Goal: Task Accomplishment & Management: Complete application form

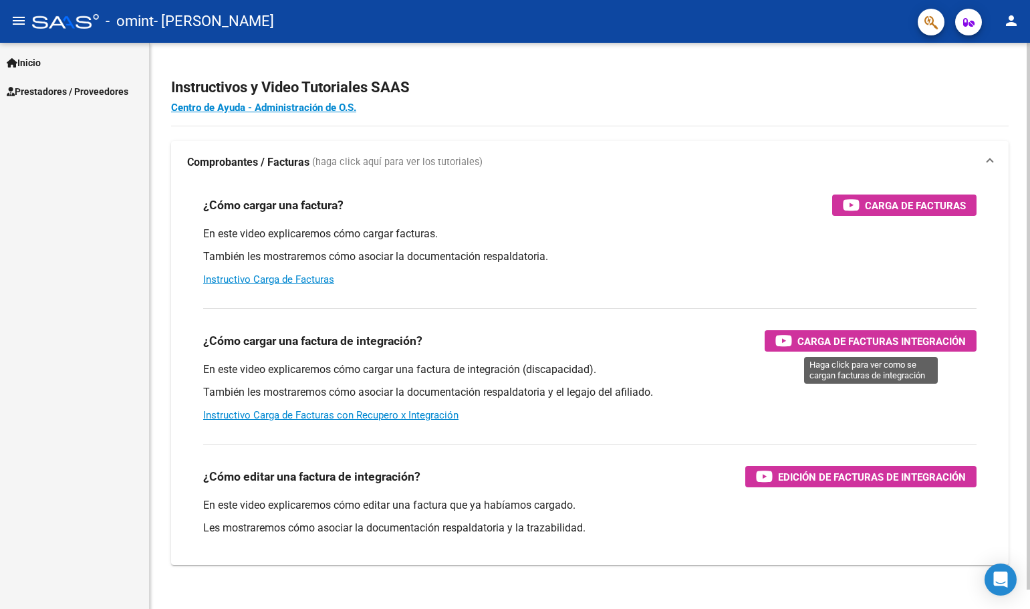
click at [843, 341] on span "Carga de Facturas Integración" at bounding box center [881, 341] width 168 height 17
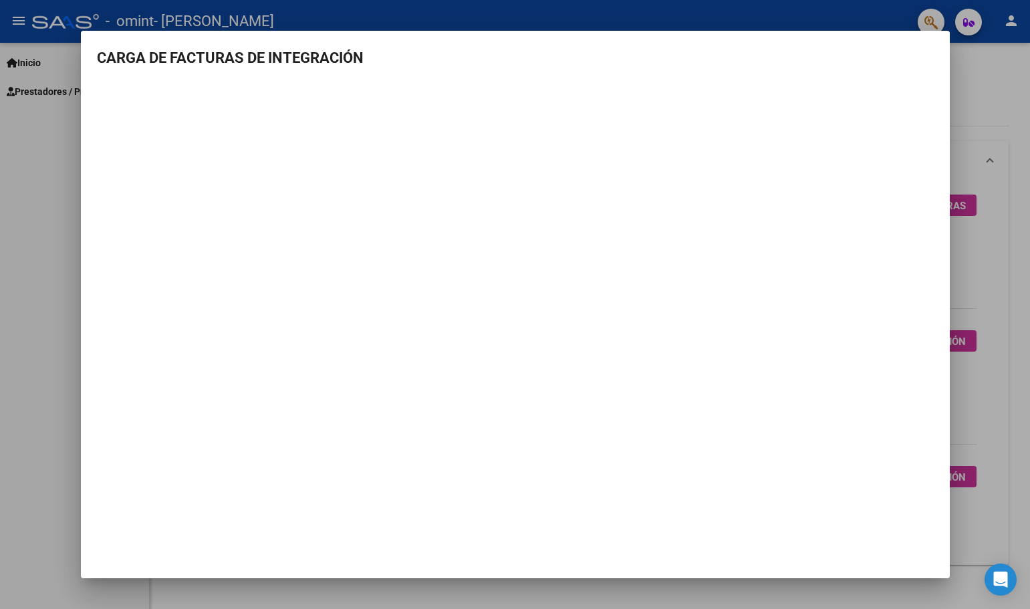
click at [960, 94] on div at bounding box center [515, 304] width 1030 height 609
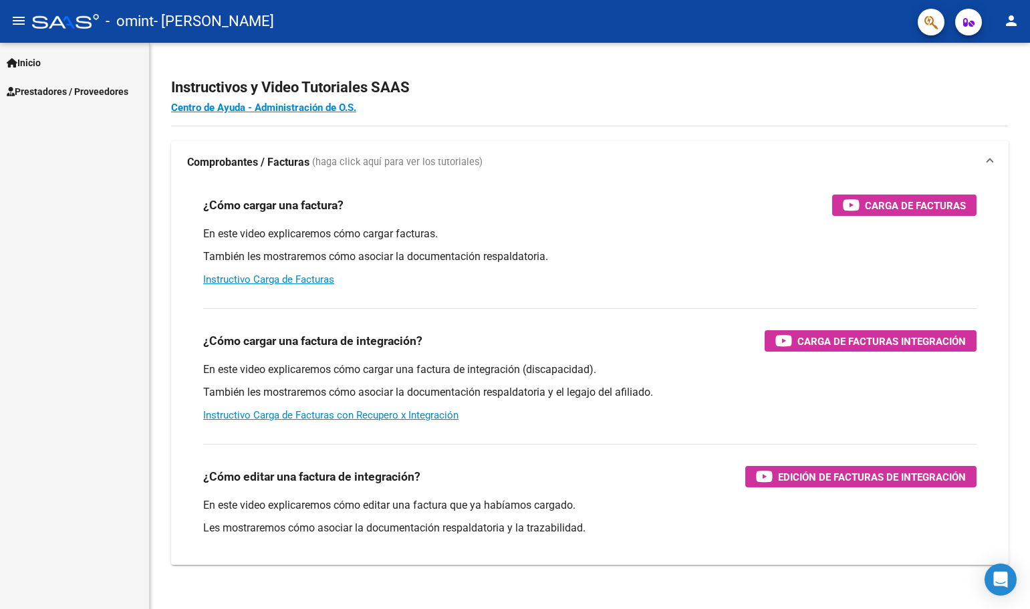
click at [140, 95] on link "Prestadores / Proveedores" at bounding box center [74, 91] width 149 height 29
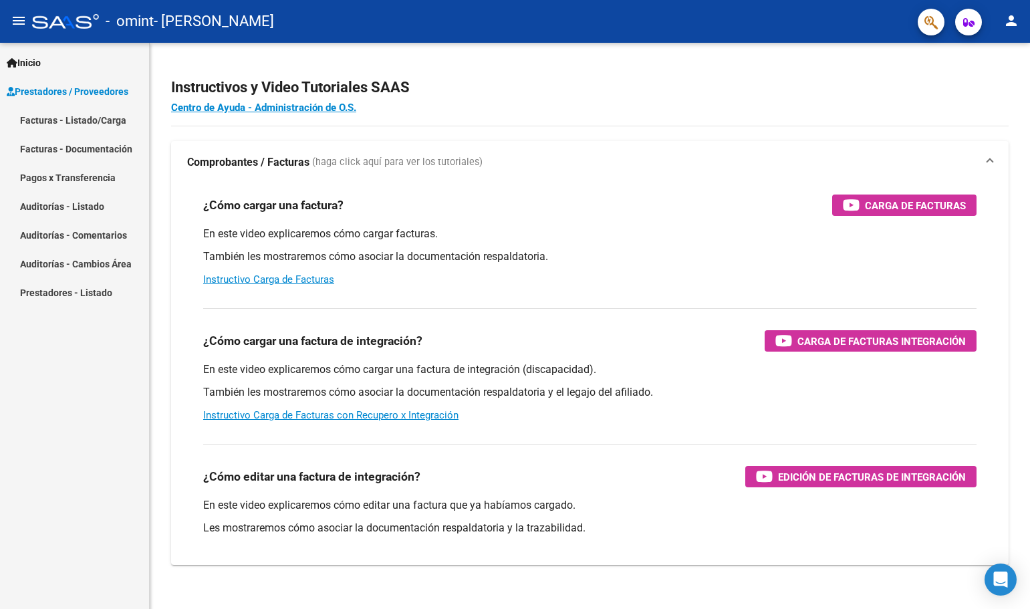
click at [88, 113] on link "Facturas - Listado/Carga" at bounding box center [74, 120] width 149 height 29
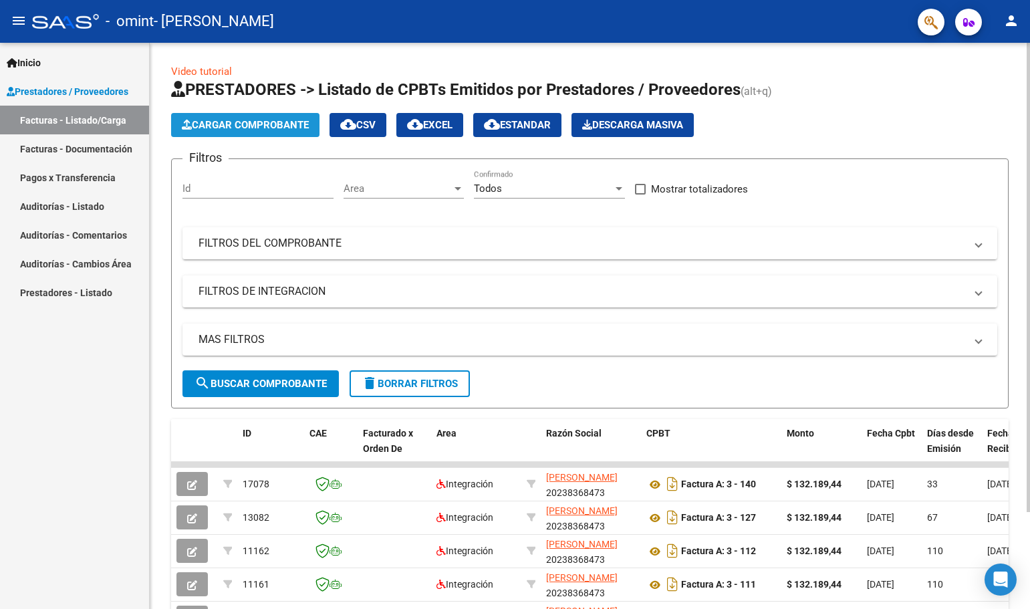
click at [275, 130] on span "Cargar Comprobante" at bounding box center [245, 125] width 127 height 12
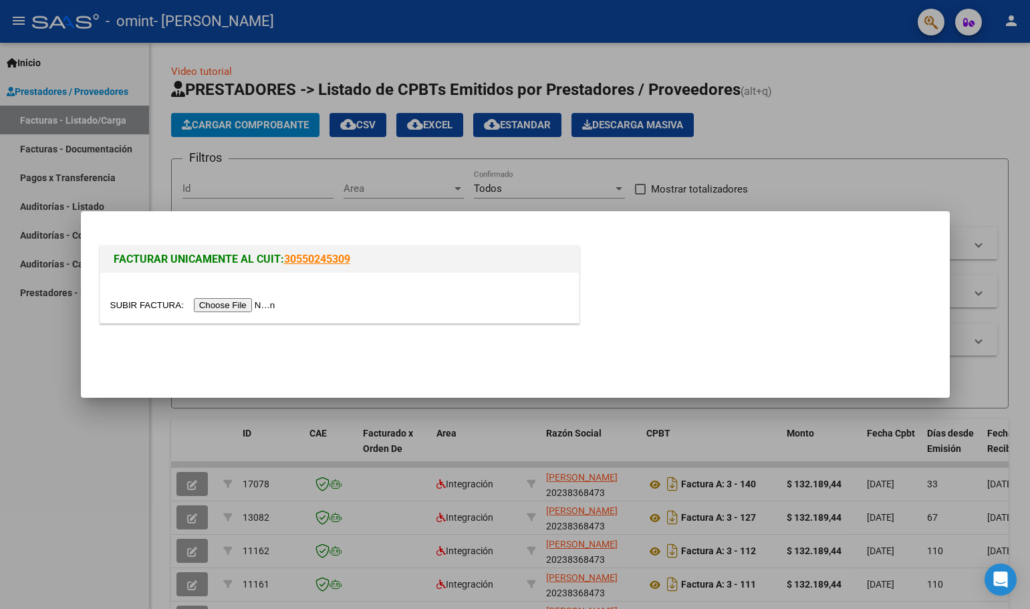
click at [261, 304] on input "file" at bounding box center [194, 305] width 169 height 14
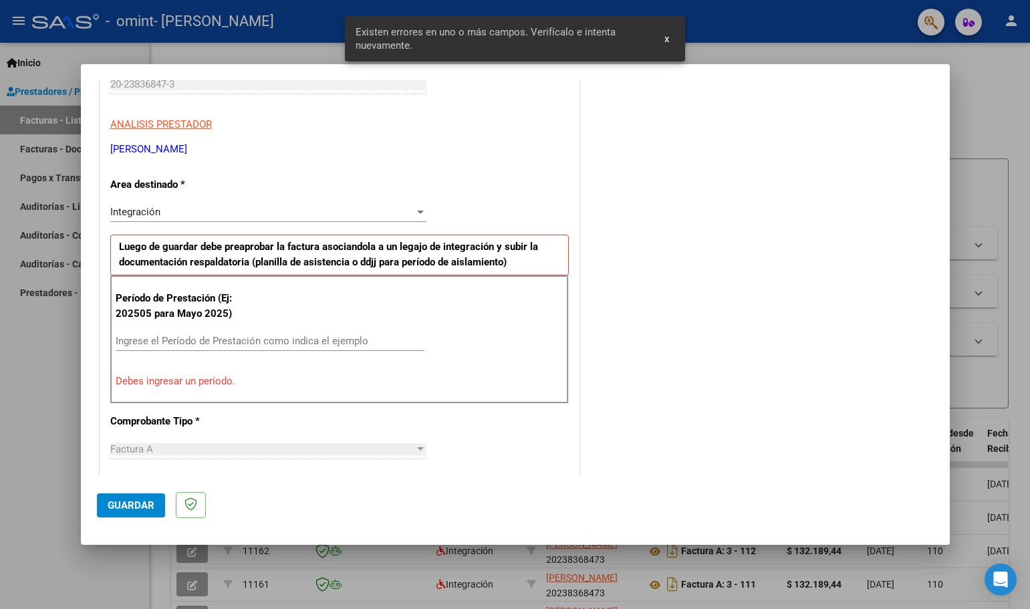
scroll to position [309, 0]
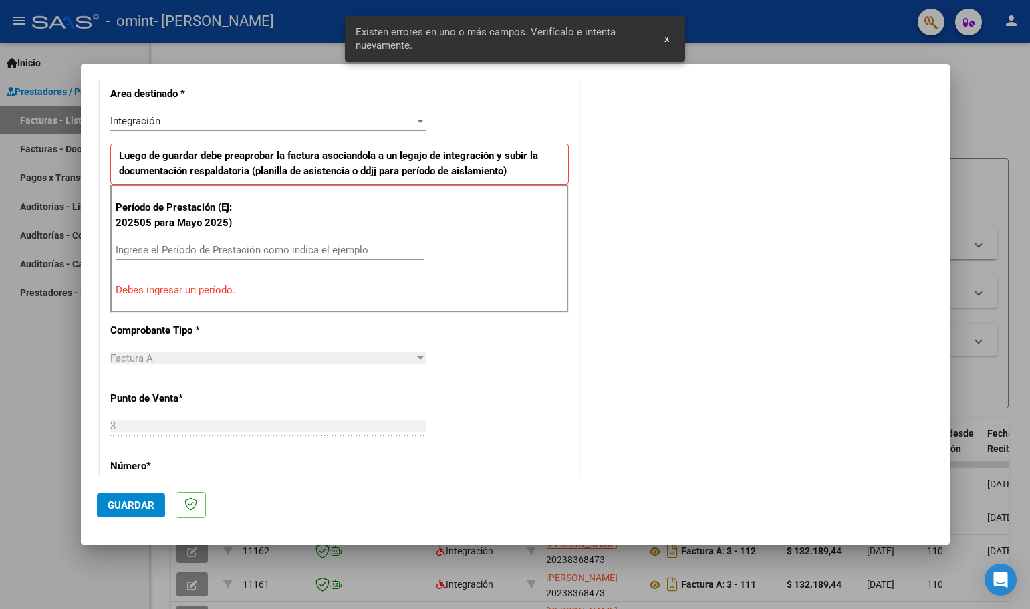
click at [223, 258] on div "Ingrese el Período de Prestación como indica el ejemplo" at bounding box center [270, 250] width 309 height 20
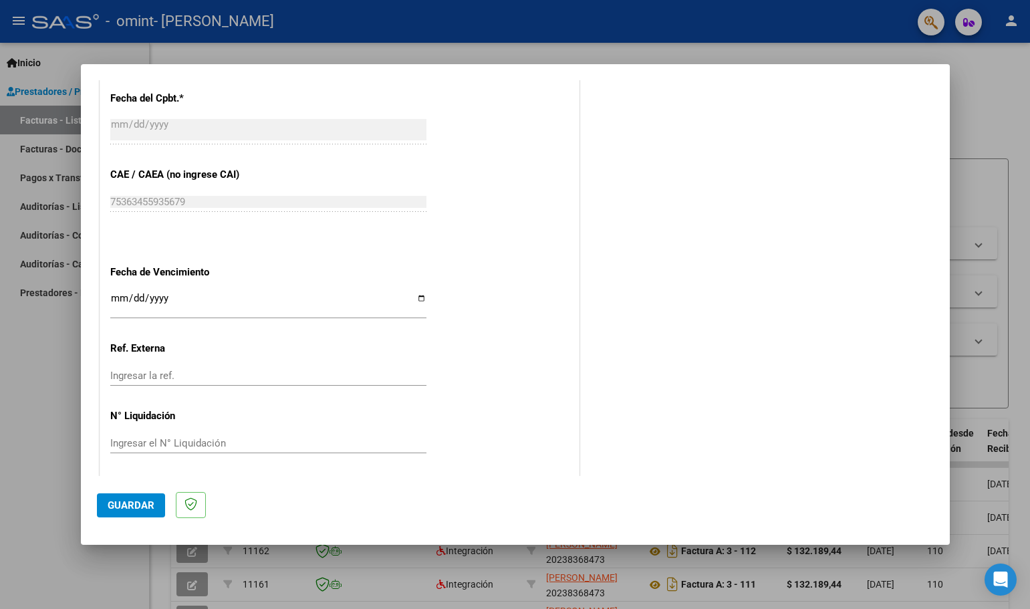
scroll to position [781, 0]
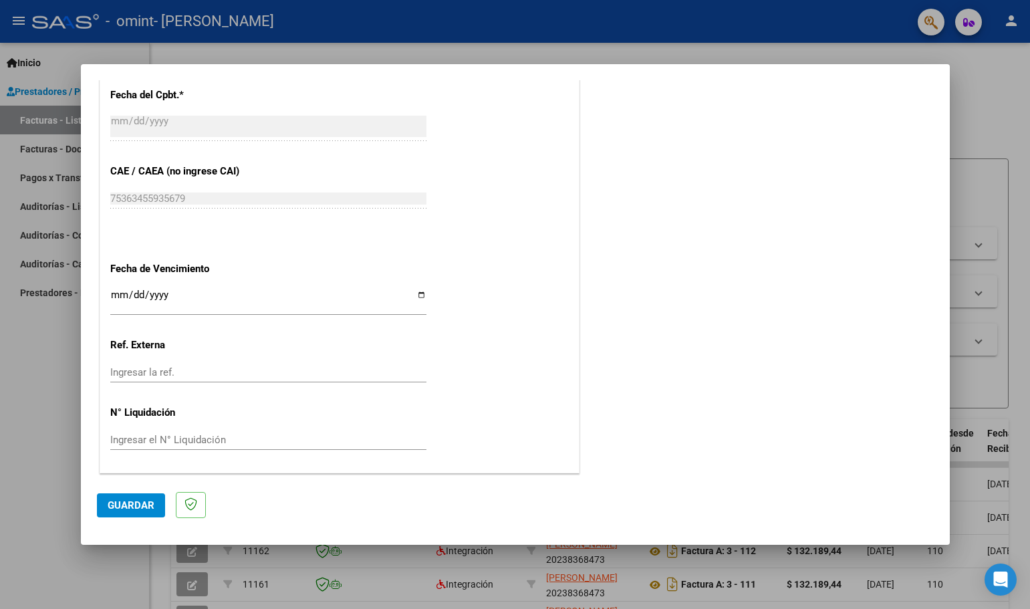
type input "202508"
click at [124, 295] on input "Ingresar la fecha" at bounding box center [268, 299] width 316 height 21
click at [416, 292] on input "Ingresar la fecha" at bounding box center [268, 299] width 316 height 21
type input "[DATE]"
click at [130, 497] on button "Guardar" at bounding box center [131, 505] width 68 height 24
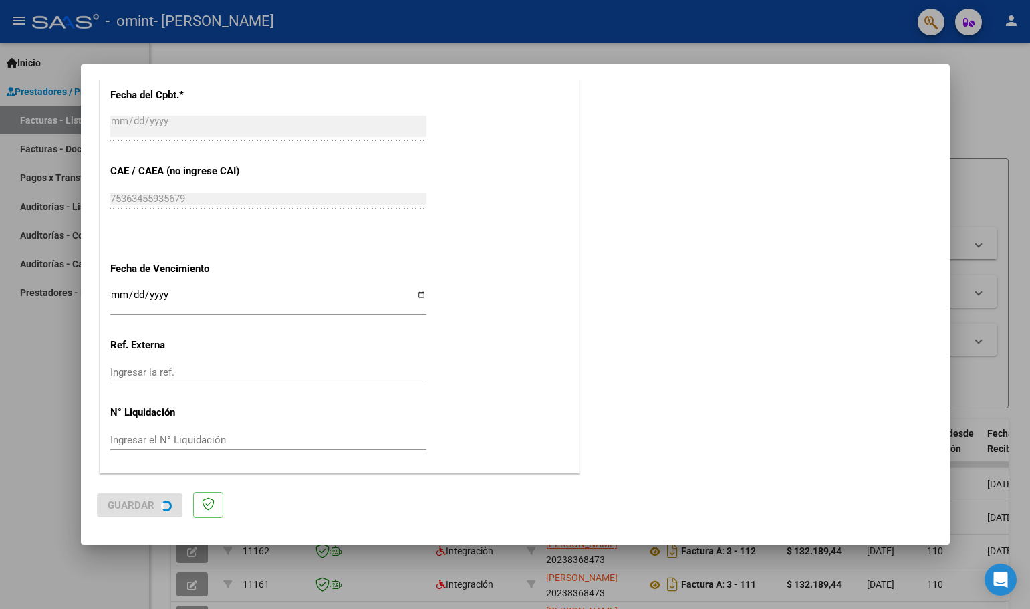
scroll to position [0, 0]
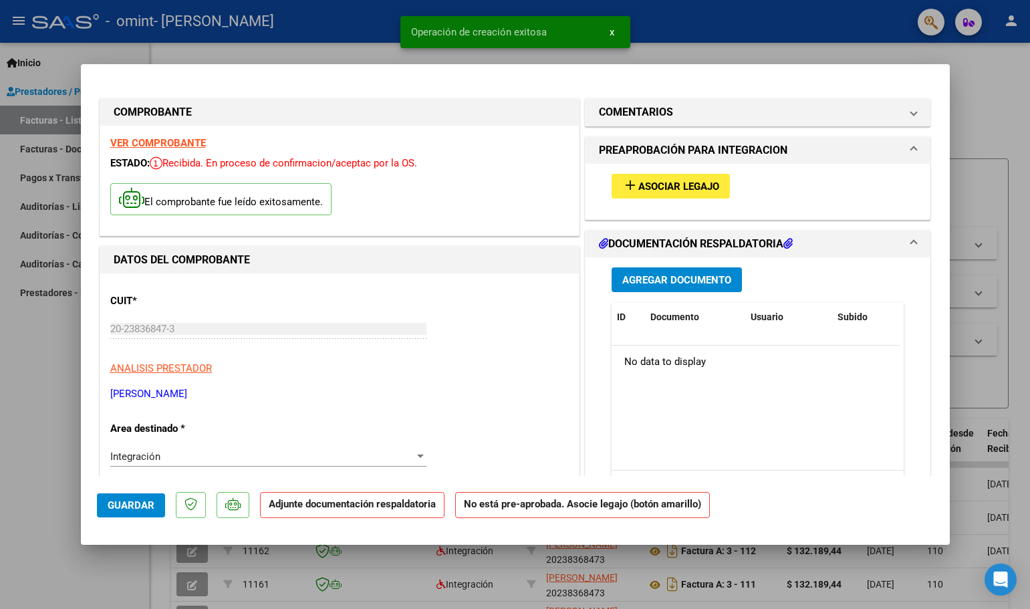
click at [664, 184] on span "Asociar Legajo" at bounding box center [678, 186] width 81 height 12
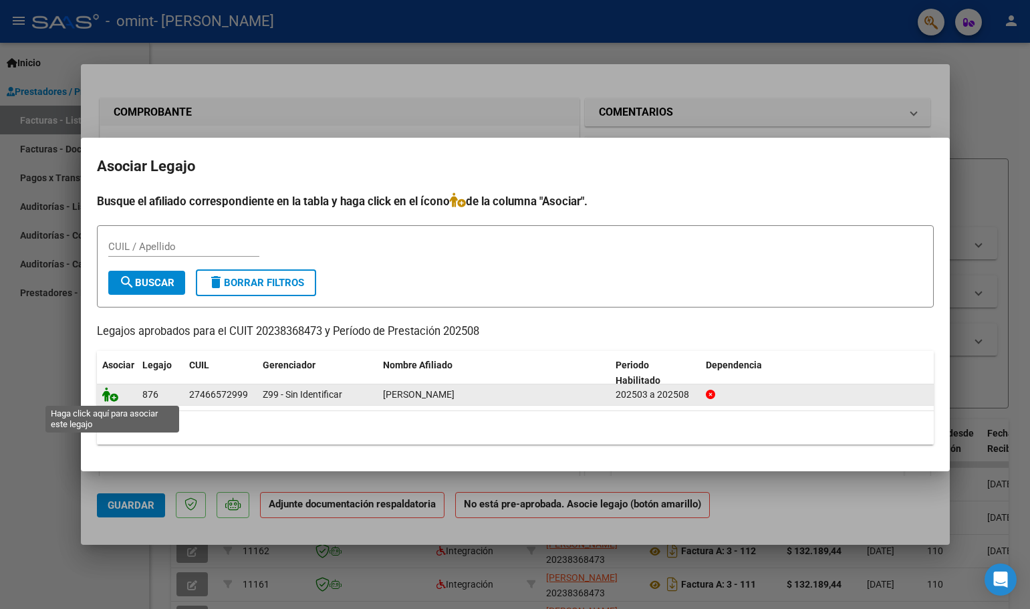
click at [104, 392] on icon at bounding box center [110, 394] width 16 height 15
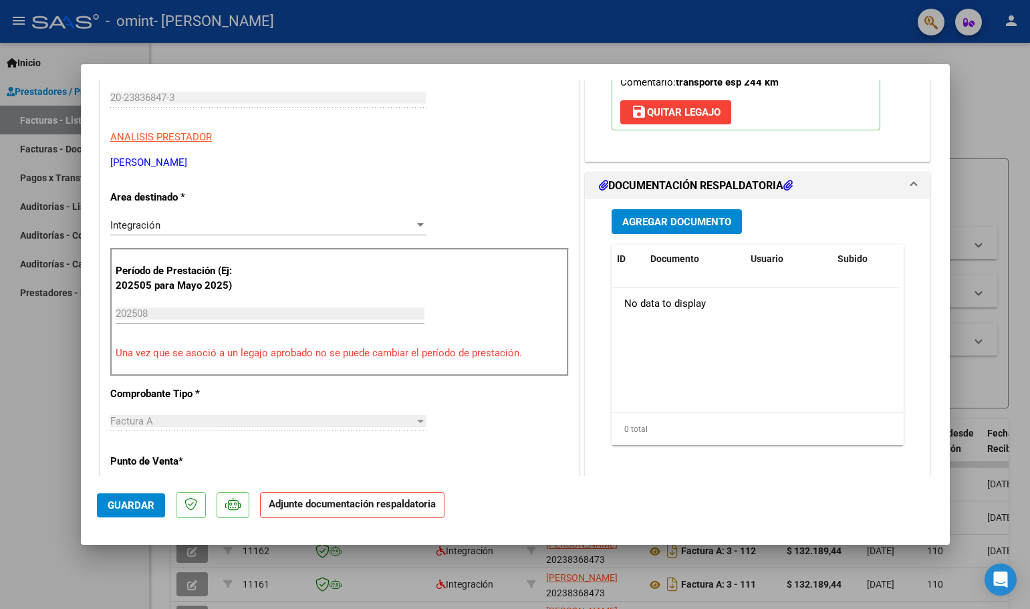
scroll to position [267, 0]
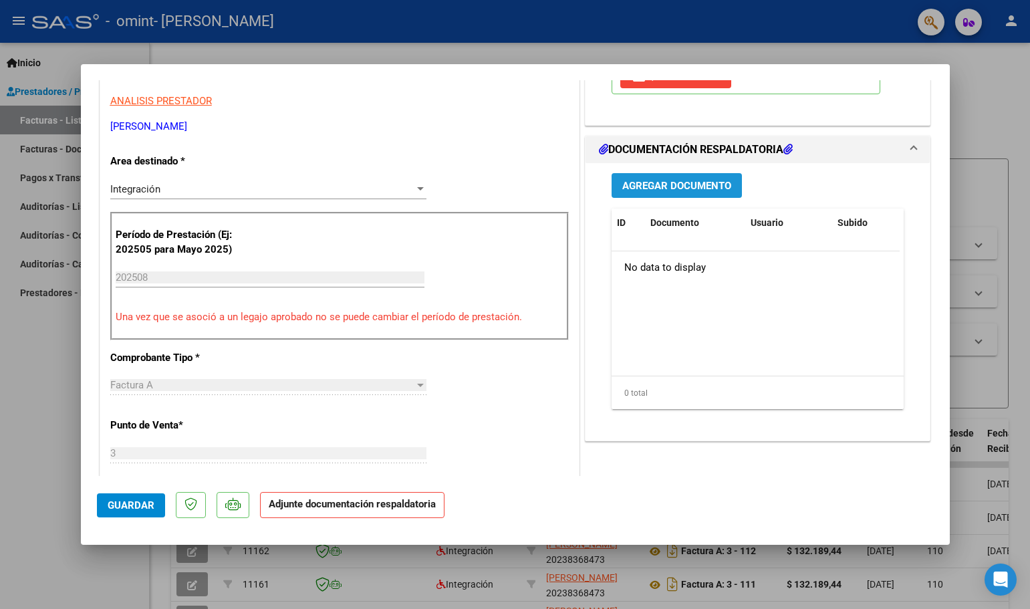
click at [688, 178] on button "Agregar Documento" at bounding box center [676, 185] width 130 height 25
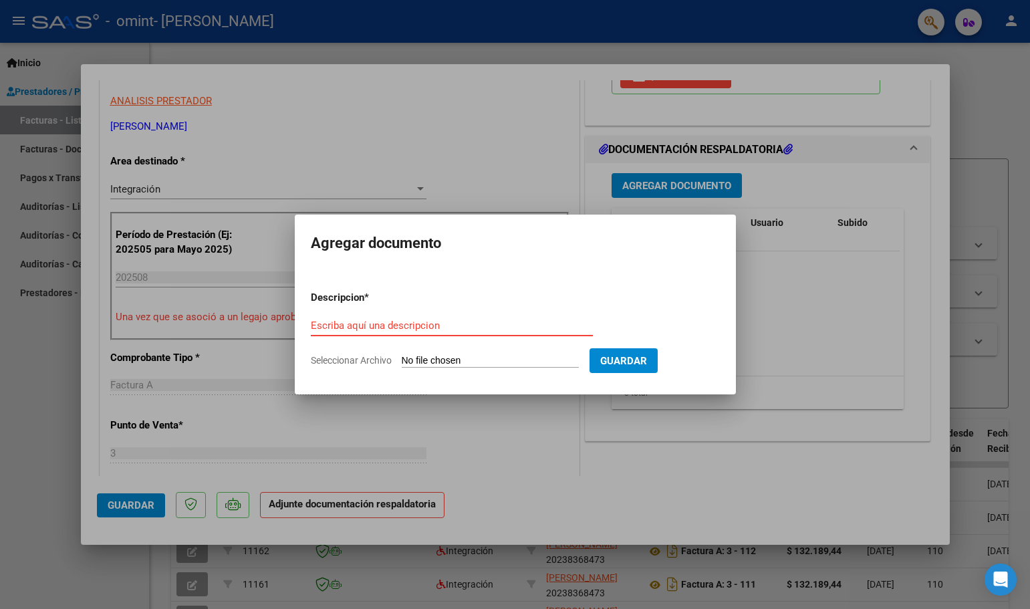
click at [390, 322] on input "Escriba aquí una descripcion" at bounding box center [452, 325] width 282 height 12
type input "PLANILLA DE ASISTENCIA"
click at [511, 356] on input "Seleccionar Archivo" at bounding box center [490, 361] width 177 height 13
type input "C:\fakepath\HOJADEASISTENCIA_0003_00000149.pdf"
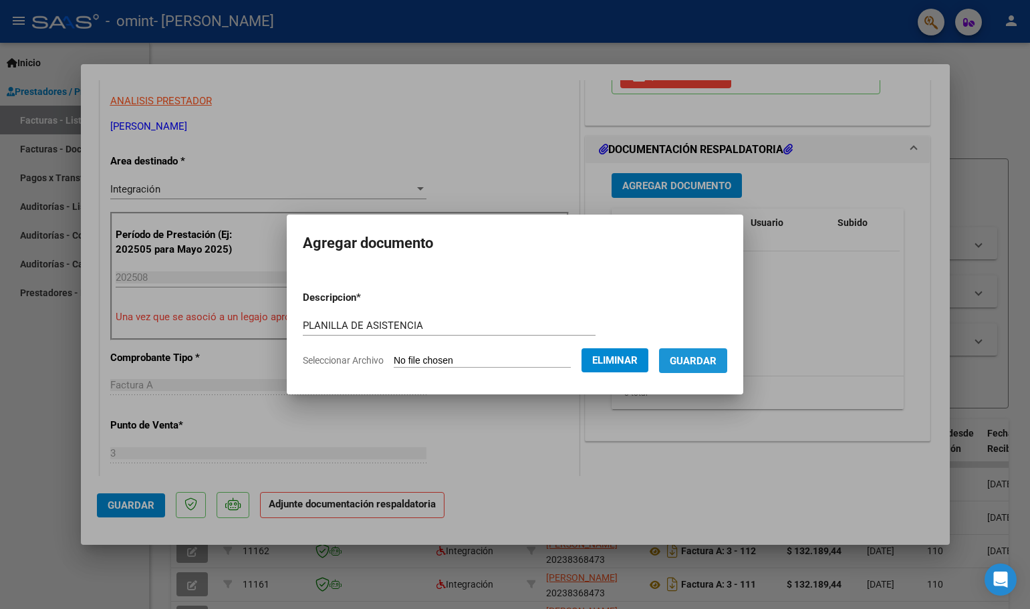
click at [697, 357] on span "Guardar" at bounding box center [693, 361] width 47 height 12
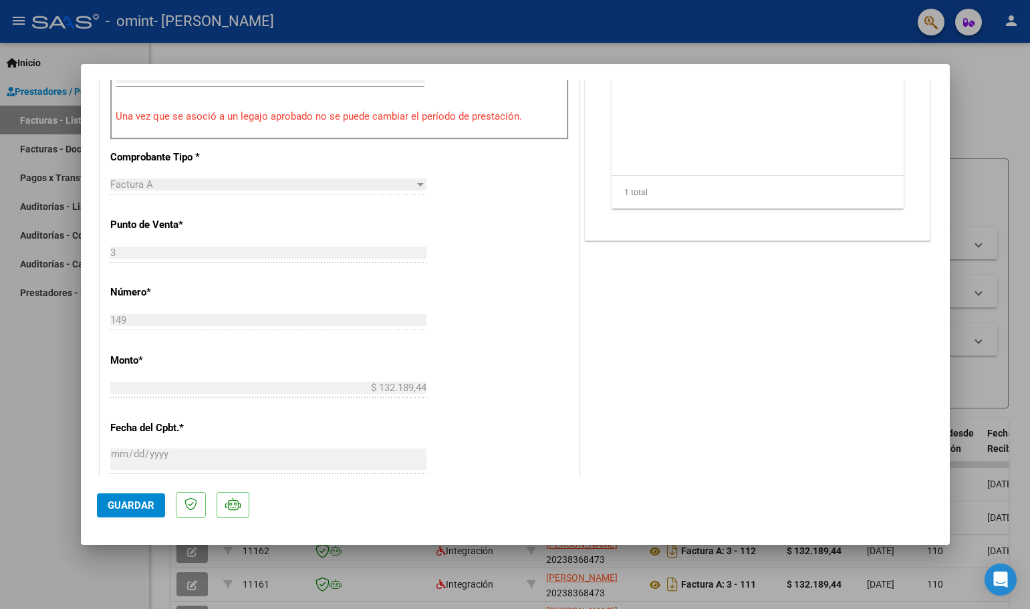
scroll to position [801, 0]
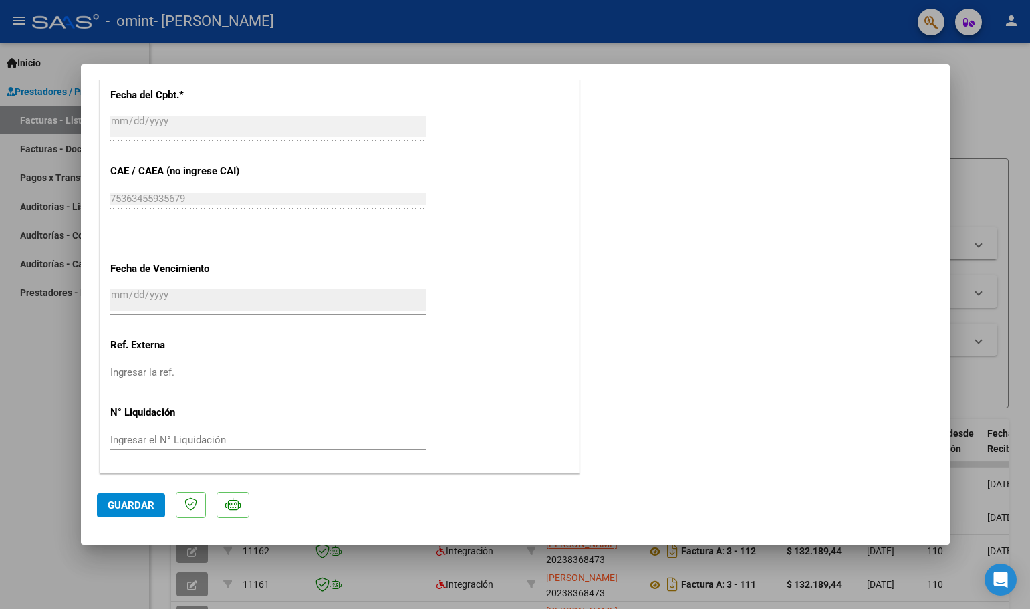
click at [133, 503] on span "Guardar" at bounding box center [131, 505] width 47 height 12
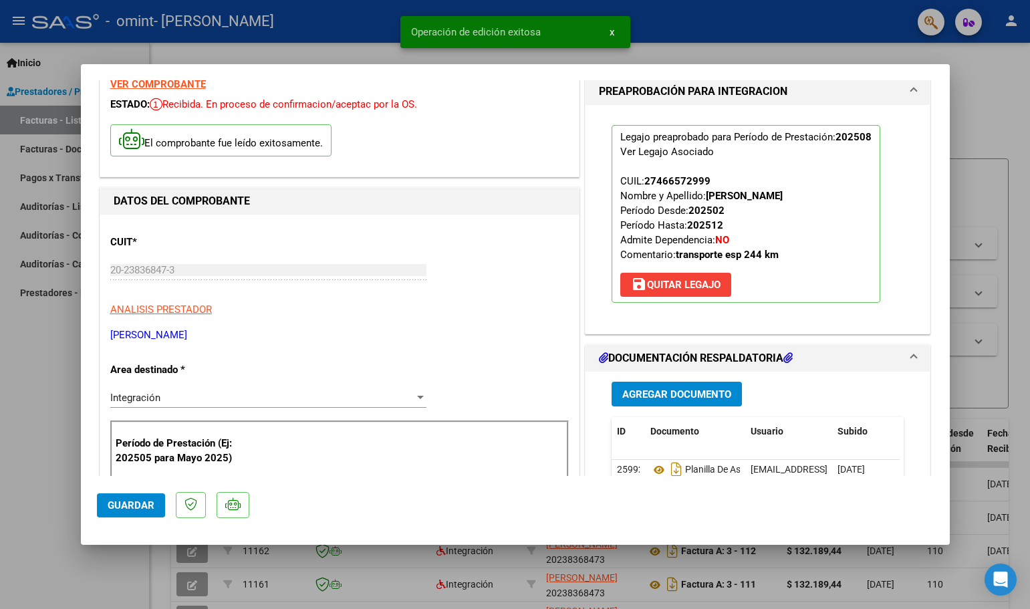
scroll to position [0, 0]
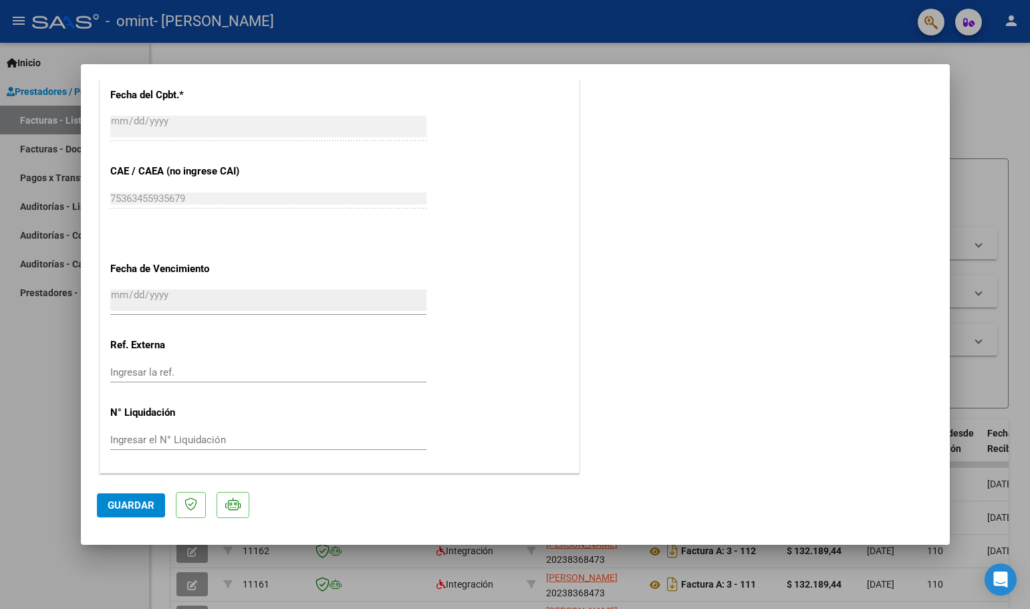
click at [982, 404] on div at bounding box center [515, 304] width 1030 height 609
type input "$ 0,00"
